Goal: Task Accomplishment & Management: Use online tool/utility

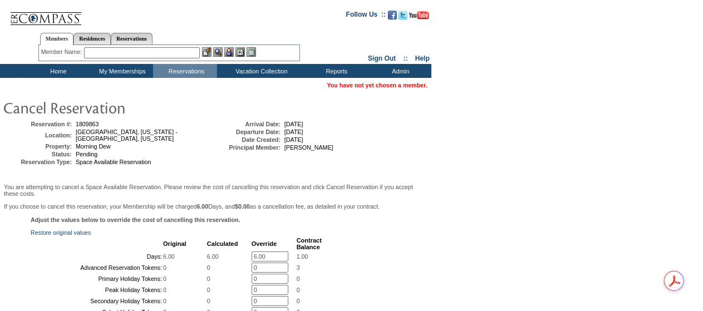
click at [278, 261] on input "6.00" at bounding box center [269, 256] width 37 height 10
type input "0"
click at [485, 205] on form "Follow Us ::" at bounding box center [349, 287] width 699 height 568
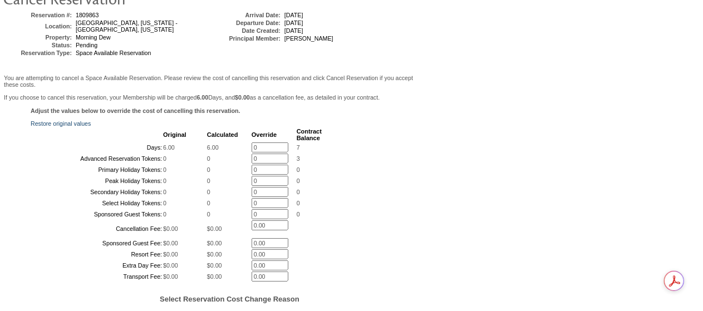
scroll to position [278, 0]
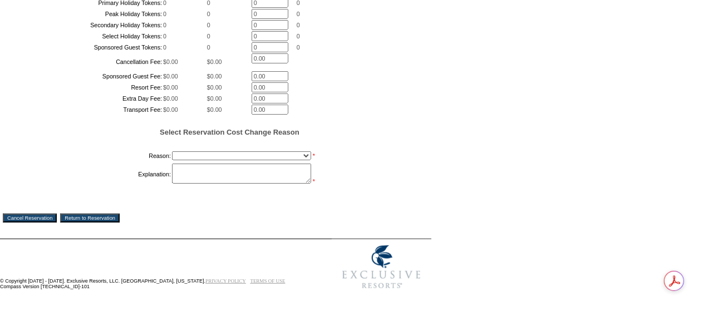
click at [194, 160] on select "Creating Continuous Stay Days Booked After Cancellation Experiential / Hotel / …" at bounding box center [241, 155] width 139 height 9
select select "1026"
click at [172, 160] on select "Creating Continuous Stay Days Booked After Cancellation Experiential / Hotel / …" at bounding box center [241, 155] width 139 height 9
click at [187, 184] on textarea at bounding box center [241, 174] width 139 height 20
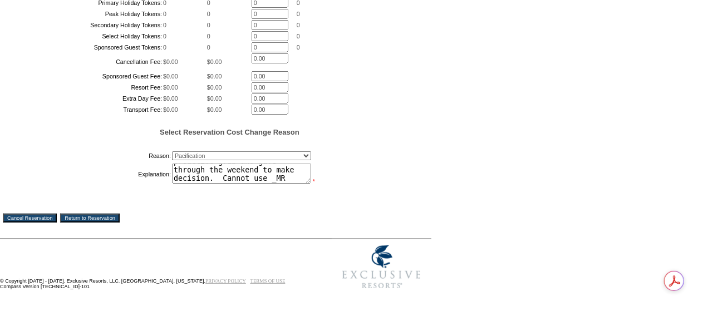
type textarea "proactive grab and gave through the weekend to make decision. Cannot use _MR"
click at [31, 219] on input "Cancel Reservation" at bounding box center [30, 218] width 54 height 9
